Goal: Navigation & Orientation: Find specific page/section

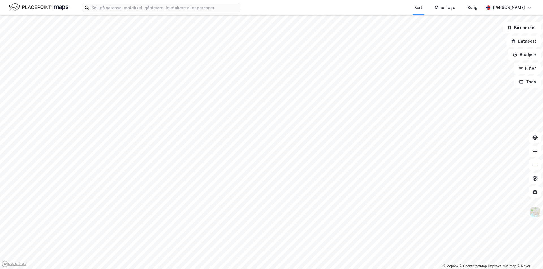
click at [535, 217] on img at bounding box center [534, 212] width 11 height 11
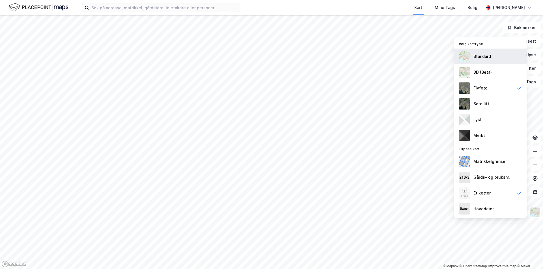
click at [484, 57] on div "Standard" at bounding box center [482, 56] width 18 height 7
